Goal: Information Seeking & Learning: Learn about a topic

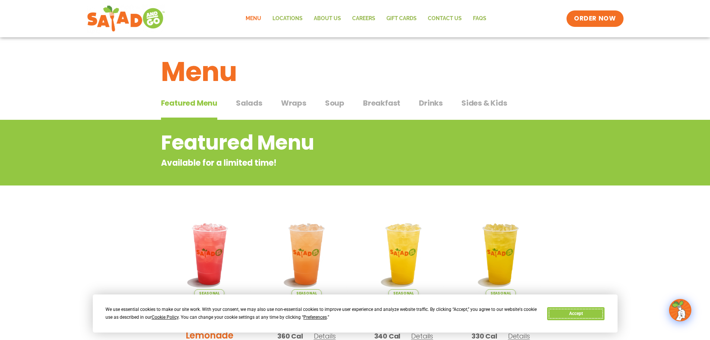
click at [569, 310] on button "Accept" at bounding box center [575, 313] width 57 height 13
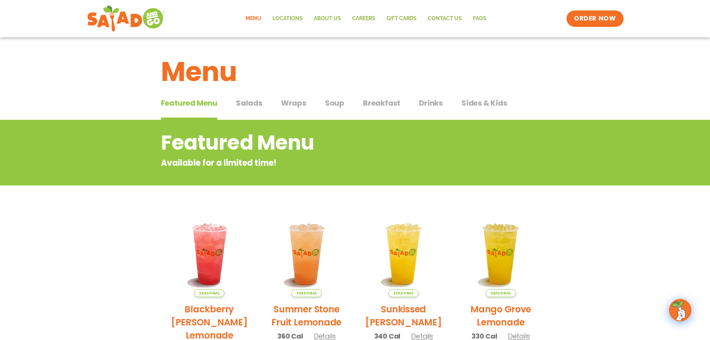
click at [252, 106] on span "Salads" at bounding box center [249, 102] width 26 height 11
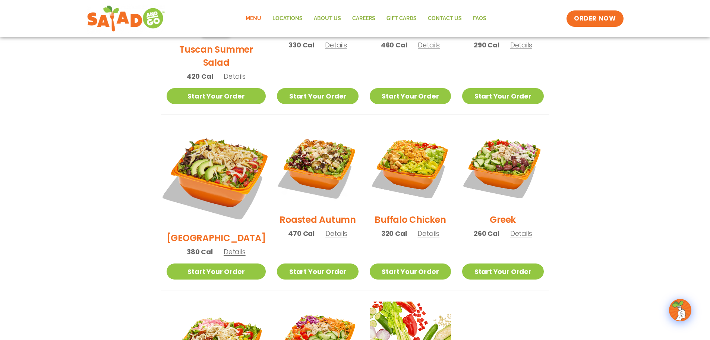
scroll to position [298, 0]
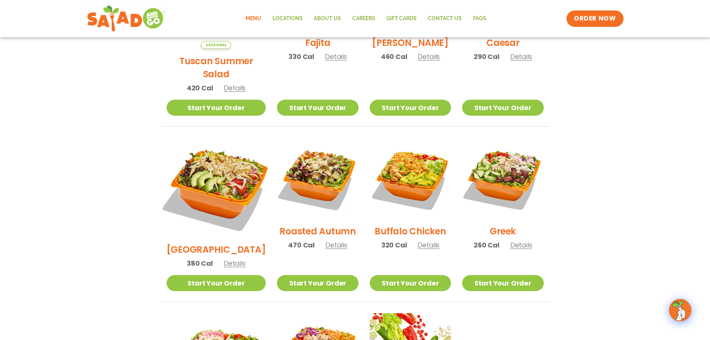
click at [191, 160] on img at bounding box center [216, 187] width 117 height 117
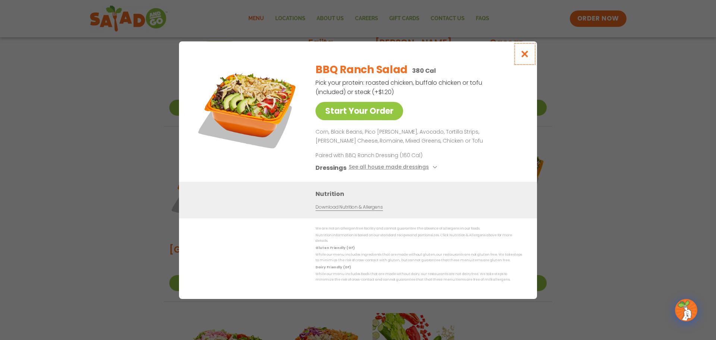
click at [526, 53] on icon "Close modal" at bounding box center [524, 54] width 9 height 8
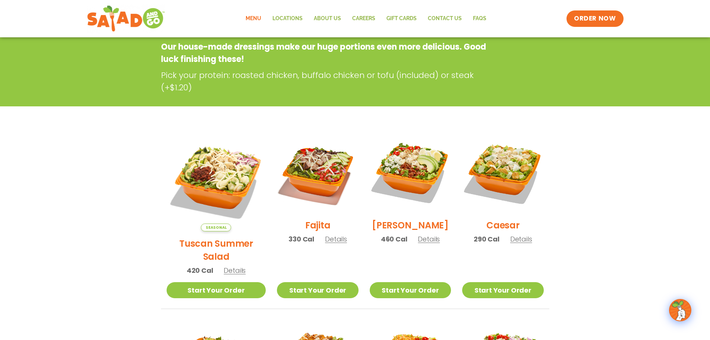
scroll to position [37, 0]
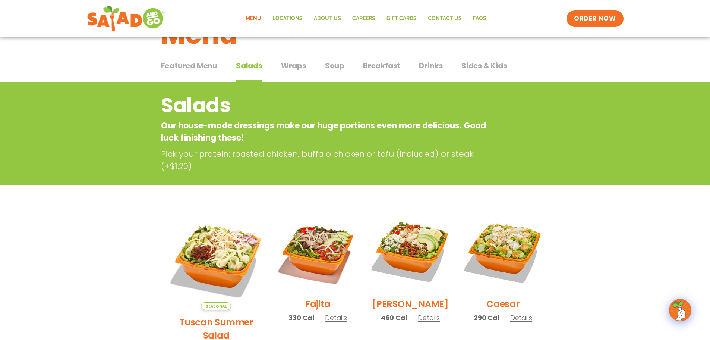
click at [296, 69] on span "Wraps" at bounding box center [293, 65] width 25 height 11
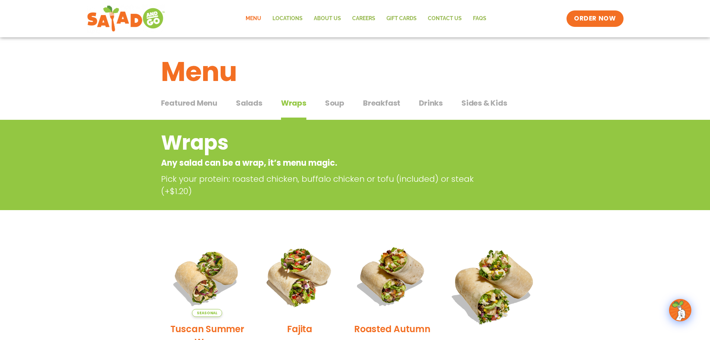
click at [345, 105] on div "Featured Menu Featured Menu Salads Salads Wraps Wraps Soup Soup Breakfast Break…" at bounding box center [355, 107] width 389 height 25
click at [339, 103] on span "Soup" at bounding box center [334, 102] width 19 height 11
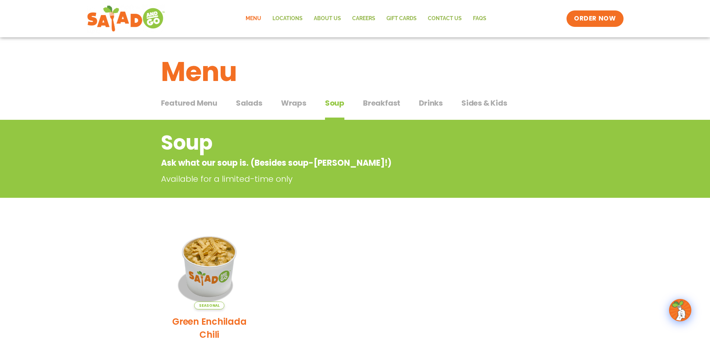
click at [370, 104] on span "Breakfast" at bounding box center [381, 102] width 37 height 11
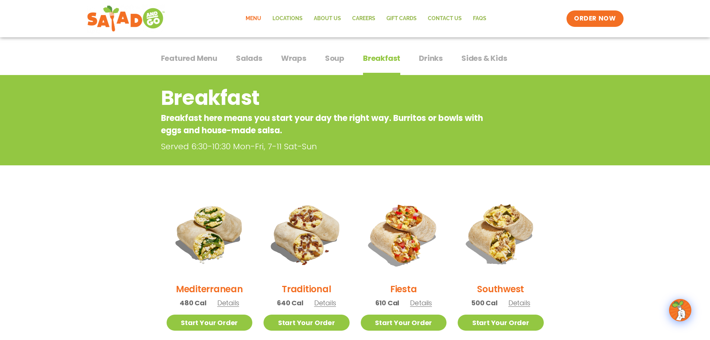
scroll to position [112, 0]
